Goal: Task Accomplishment & Management: Manage account settings

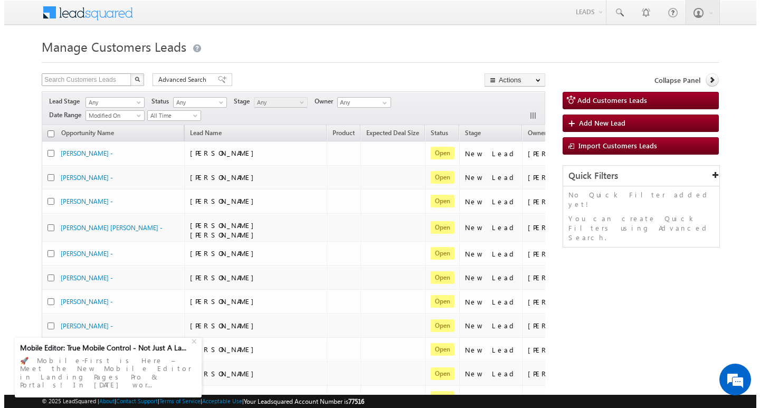
scroll to position [0, 43]
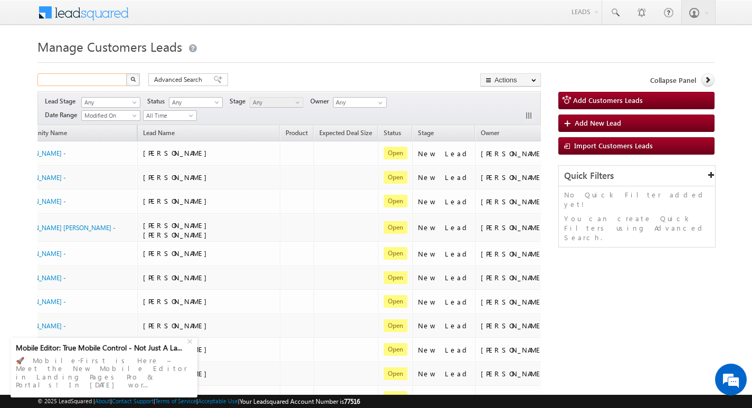
click at [91, 75] on input "text" at bounding box center [82, 79] width 90 height 13
type input "Search Customers Leads"
paste input "777559"
type input "777559"
click at [136, 82] on button "button" at bounding box center [133, 79] width 14 height 13
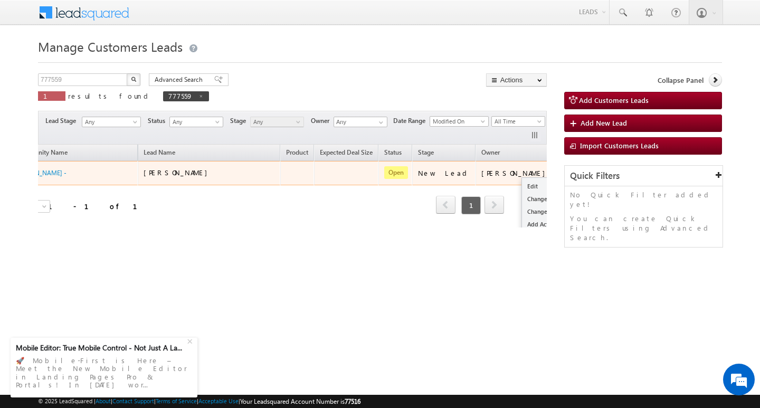
click at [564, 174] on button "button" at bounding box center [569, 172] width 11 height 11
click at [522, 186] on link "Edit" at bounding box center [548, 186] width 53 height 13
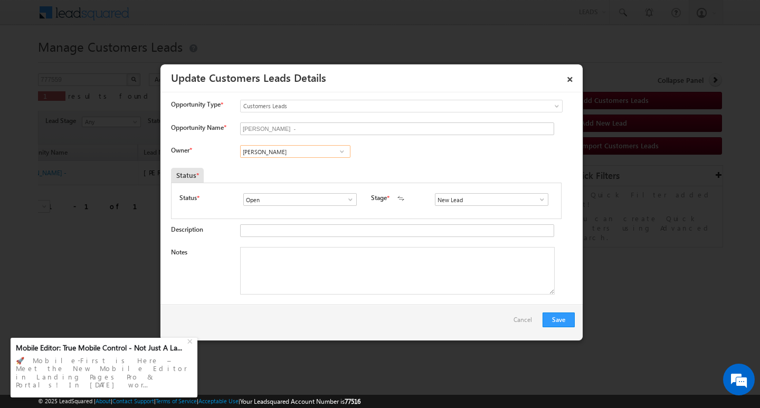
click at [324, 152] on input "[PERSON_NAME]" at bounding box center [295, 151] width 110 height 13
click at [341, 151] on span at bounding box center [342, 151] width 11 height 8
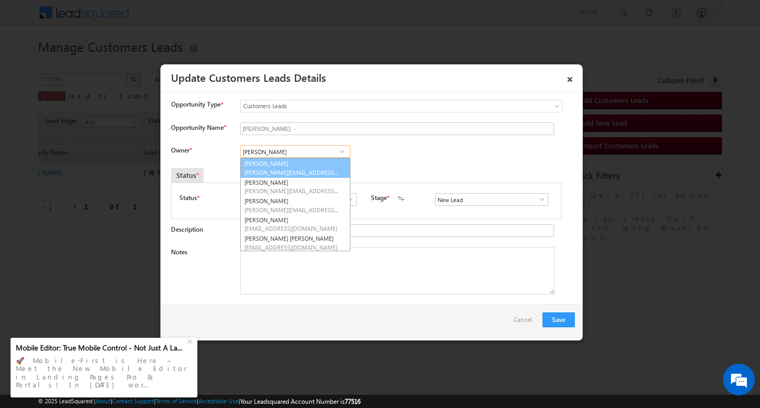
type input "B"
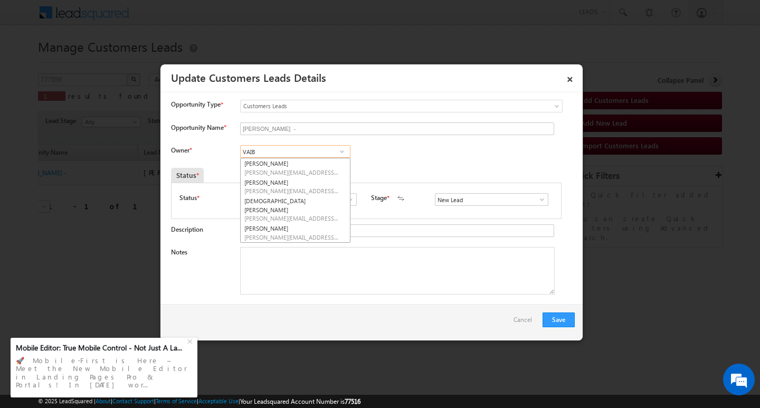
type input "VAIB"
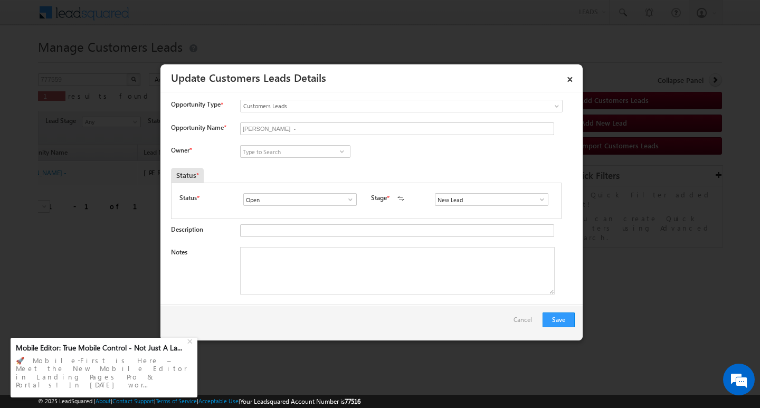
click at [338, 153] on span at bounding box center [342, 151] width 11 height 8
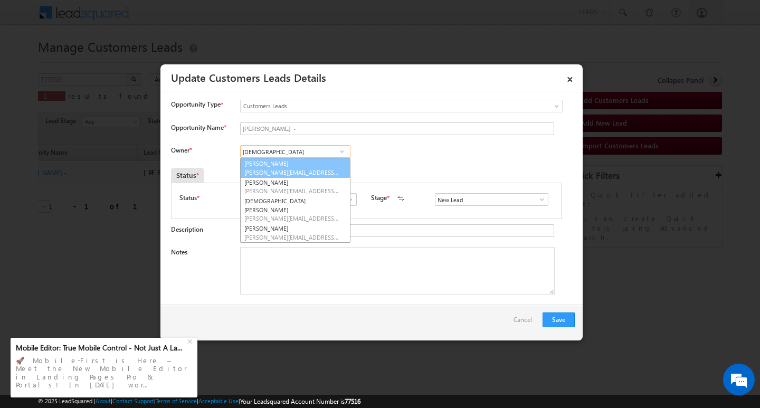
click at [300, 166] on link "[PERSON_NAME] [PERSON_NAME][EMAIL_ADDRESS][DOMAIN_NAME]" at bounding box center [295, 168] width 110 height 20
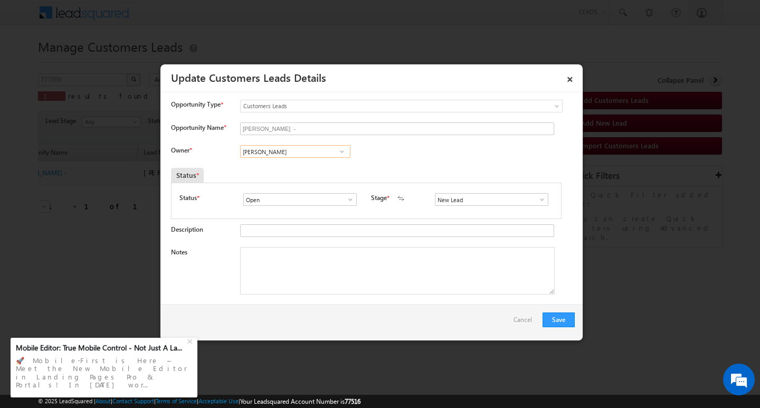
type input "[PERSON_NAME]"
click at [533, 195] on link at bounding box center [539, 199] width 13 height 11
click at [484, 215] on link "Sales Marked" at bounding box center [491, 212] width 113 height 12
type input "Sales Marked"
click at [274, 280] on textarea "Notes" at bounding box center [397, 271] width 315 height 48
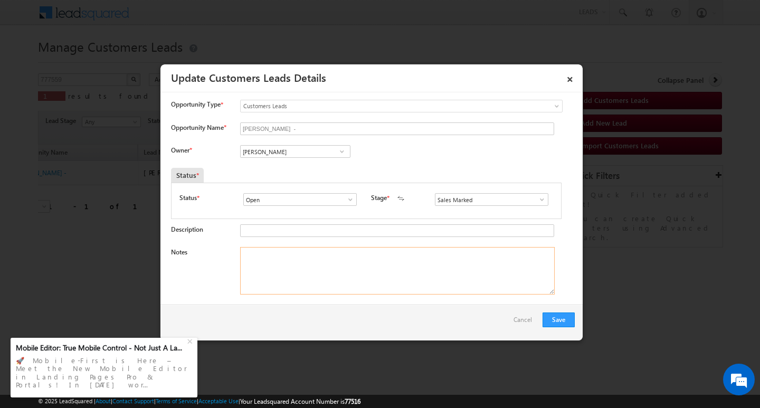
paste textarea "[DATE] 16:00"
drag, startPoint x: 357, startPoint y: 264, endPoint x: 222, endPoint y: 260, distance: 134.7
click at [222, 260] on div "Notes [DATE] 16:00" at bounding box center [373, 273] width 404 height 53
paste textarea "[PERSON_NAME]/ Plot + construction / 12 lac requirement / salaried customer 33k…"
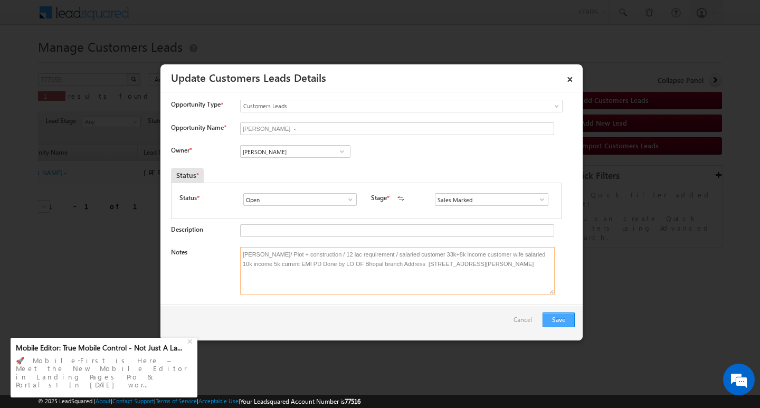
type textarea "[PERSON_NAME]/ Plot + construction / 12 lac requirement / salaried customer 33k…"
click at [569, 323] on button "Save" at bounding box center [559, 320] width 32 height 15
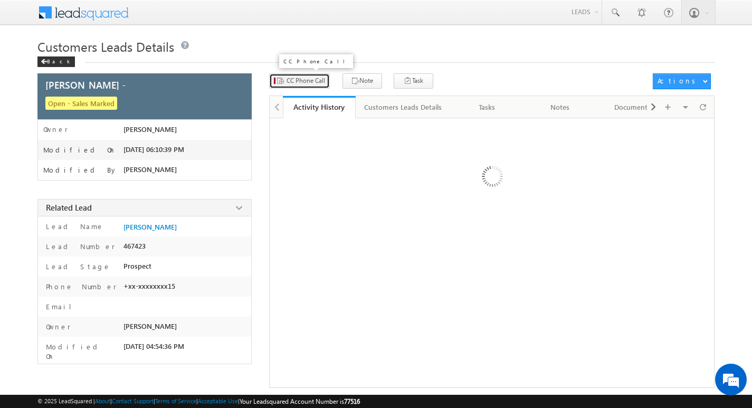
click at [309, 81] on span "CC Phone Call" at bounding box center [306, 81] width 39 height 10
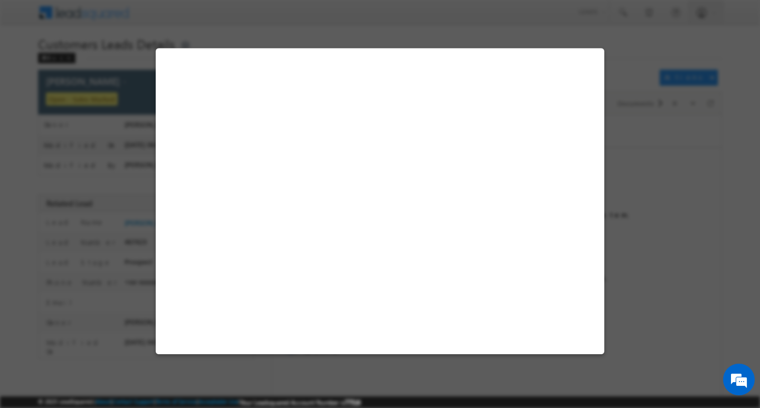
select select "Bhopal"
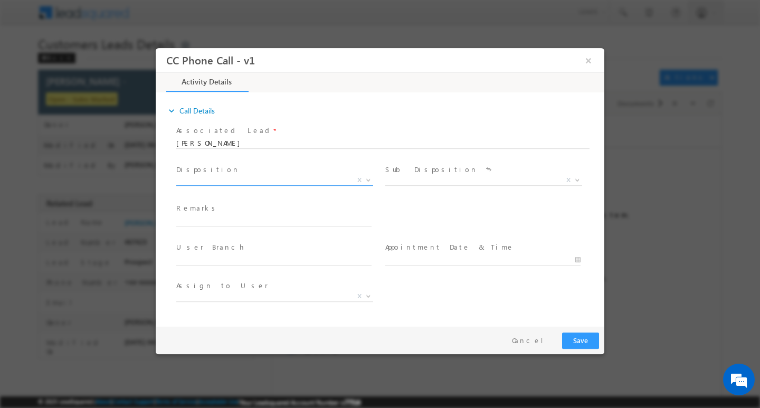
click at [270, 186] on span "X" at bounding box center [274, 182] width 197 height 11
click at [271, 182] on span "X" at bounding box center [274, 180] width 197 height 11
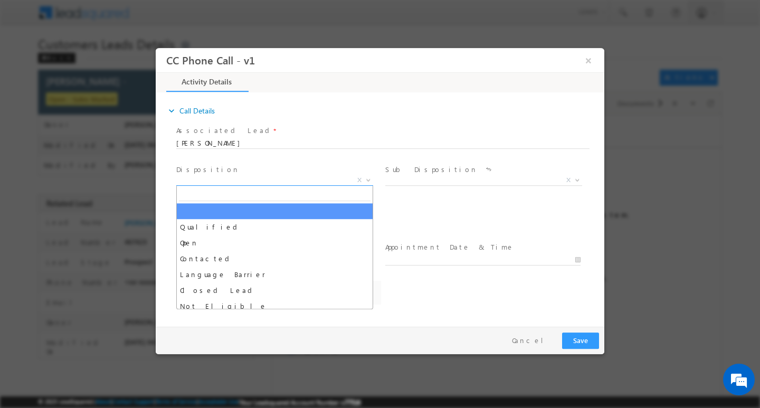
select select "[PERSON_NAME][EMAIL_ADDRESS][PERSON_NAME][DOMAIN_NAME]"
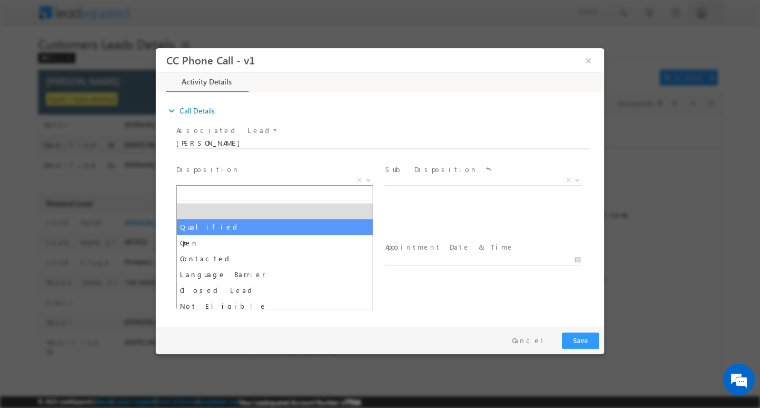
select select "Qualified"
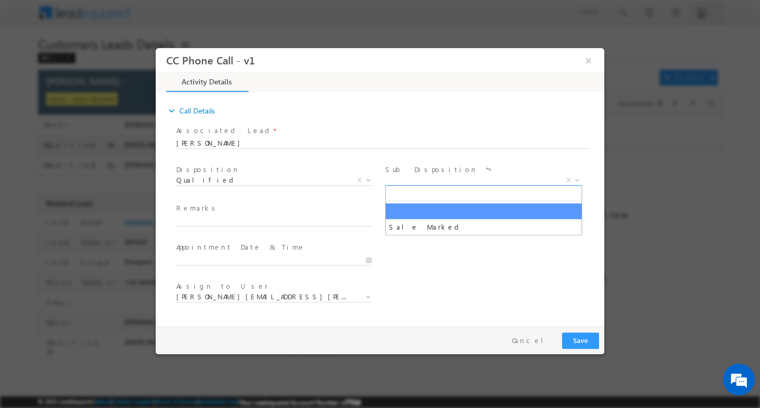
drag, startPoint x: 460, startPoint y: 177, endPoint x: 449, endPoint y: 199, distance: 25.0
click at [460, 177] on span "X" at bounding box center [483, 180] width 197 height 11
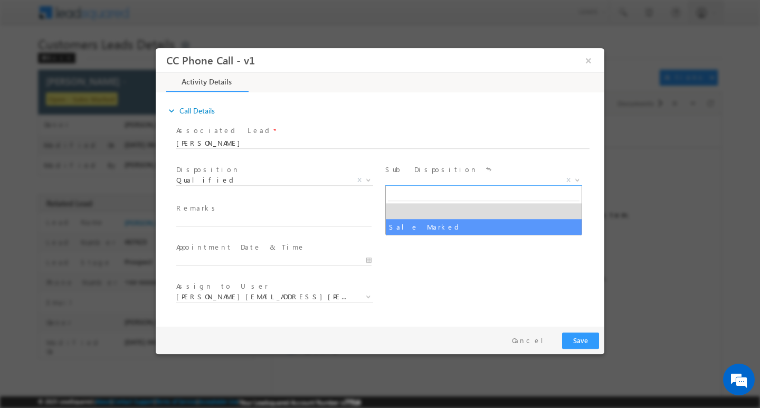
select select "Sale Marked"
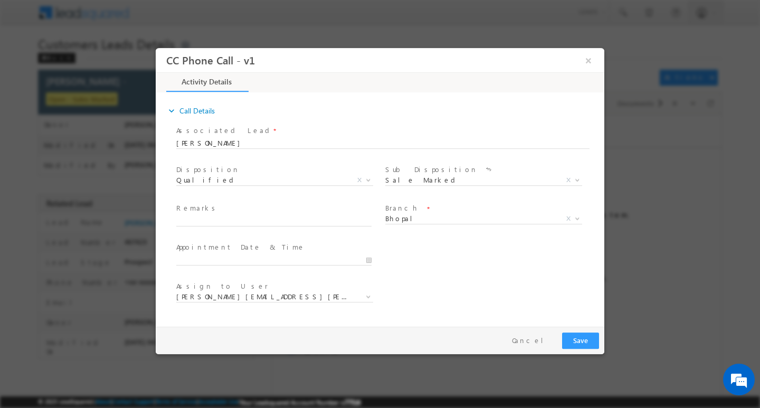
click at [329, 225] on span at bounding box center [278, 221] width 205 height 12
click at [337, 221] on input "text" at bounding box center [273, 220] width 195 height 11
paste input "KUMAR DIXIT DINESH/ Plot + construction / 12 lac requirement / salaried custome…"
type input "KUMAR DIXIT DINESH/ Plot + construction / 12 lac requirement / salaried custome…"
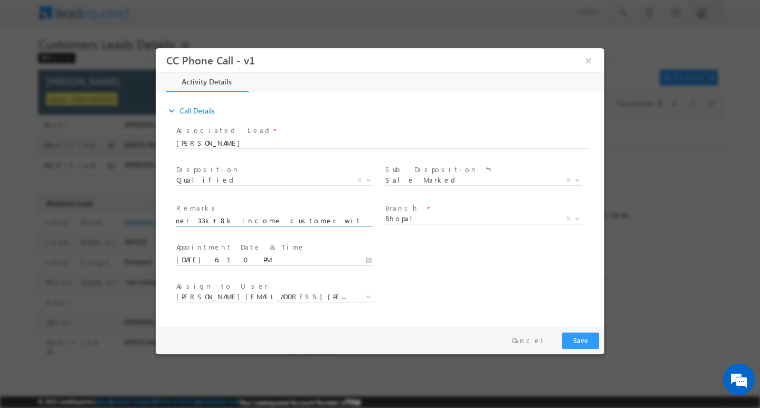
scroll to position [0, 0]
click at [326, 256] on input "08/21/2025 6:10 PM" at bounding box center [273, 259] width 195 height 11
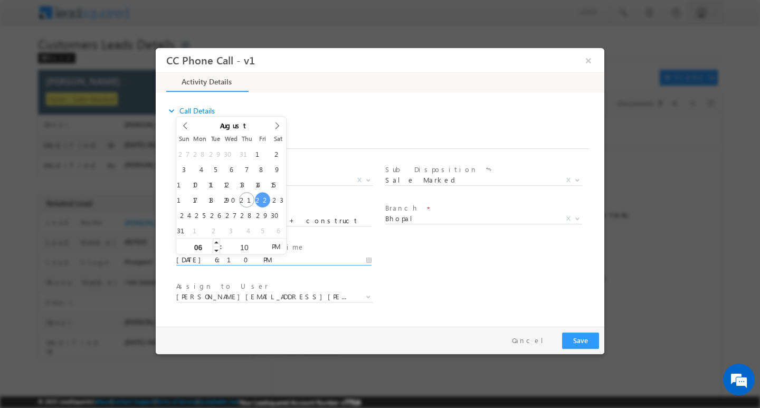
click at [208, 245] on input "06" at bounding box center [198, 246] width 44 height 7
type input "08/22/2025 7:10 PM"
type input "07"
click at [214, 244] on span at bounding box center [216, 242] width 7 height 8
type input "08/22/2025 8:10 PM"
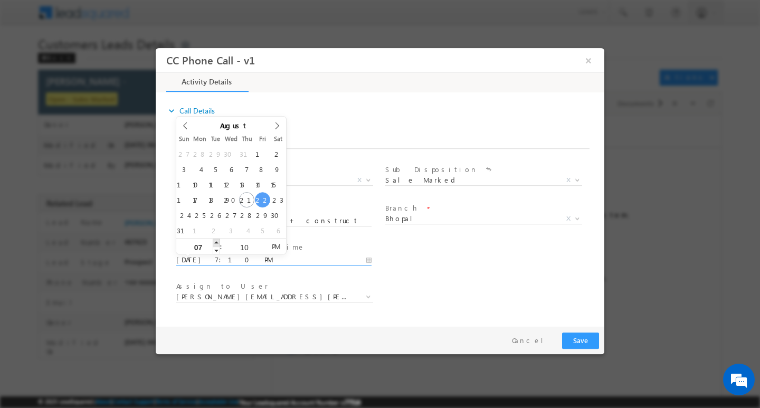
type input "08"
click at [214, 244] on span at bounding box center [216, 242] width 7 height 8
type input "08/22/2025 7:10 PM"
type input "07"
click at [218, 252] on span at bounding box center [216, 250] width 7 height 8
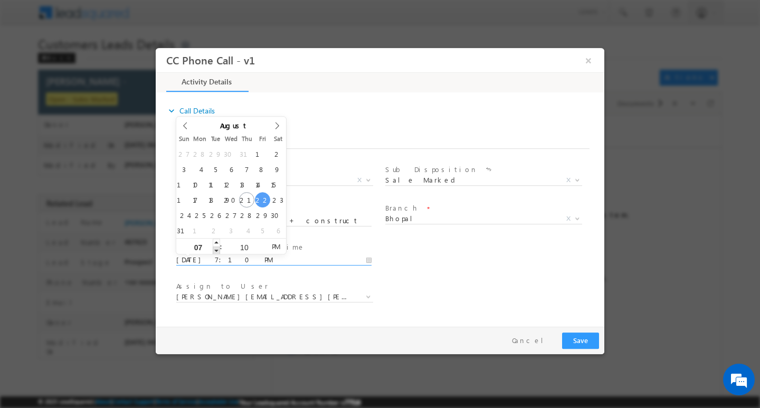
type input "08/22/2025 6:10 PM"
type input "06"
click at [218, 252] on span at bounding box center [216, 250] width 7 height 8
type input "08/22/2025 5:10 PM"
type input "05"
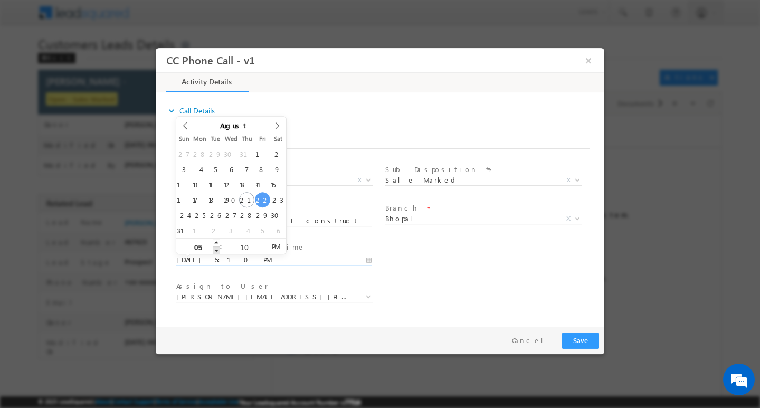
click at [218, 252] on span at bounding box center [216, 250] width 7 height 8
type input "08/22/2025 4:10 PM"
type input "04"
click at [218, 252] on span at bounding box center [216, 250] width 7 height 8
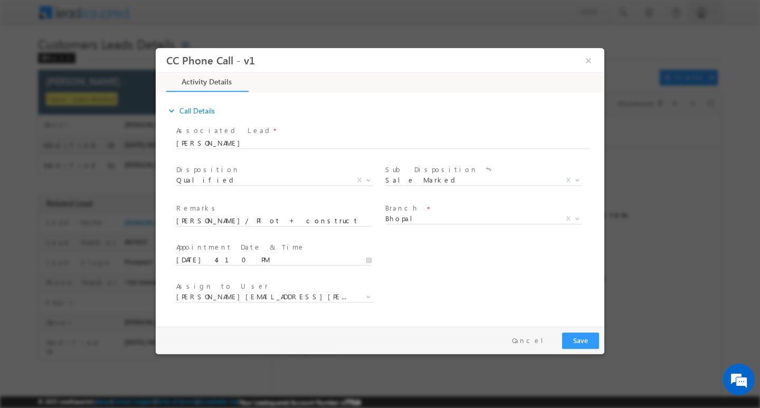
click at [349, 279] on div "Assign to User * altaf.shaikh@sgrlimited.in arpit.tirkey@sgrlimited.in govind.s…" at bounding box center [278, 297] width 209 height 39
click at [582, 337] on button "Save" at bounding box center [580, 340] width 37 height 16
